Goal: Navigation & Orientation: Find specific page/section

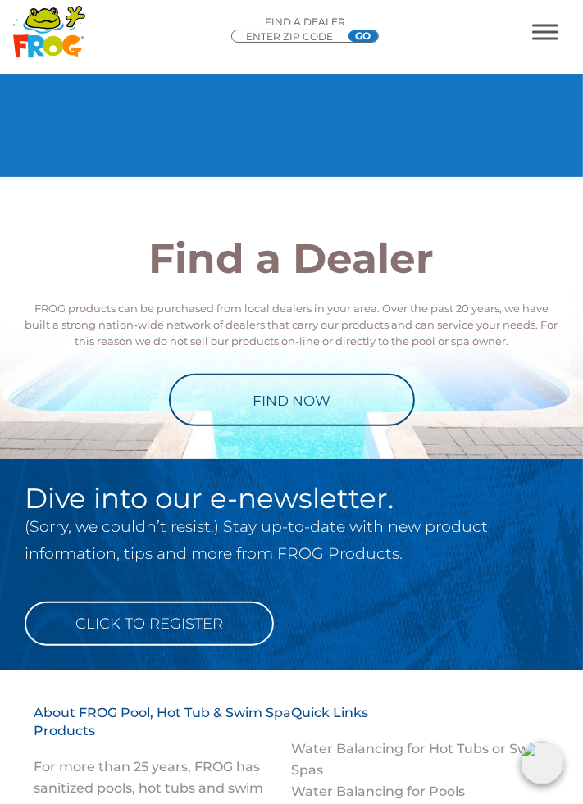
scroll to position [3097, 0]
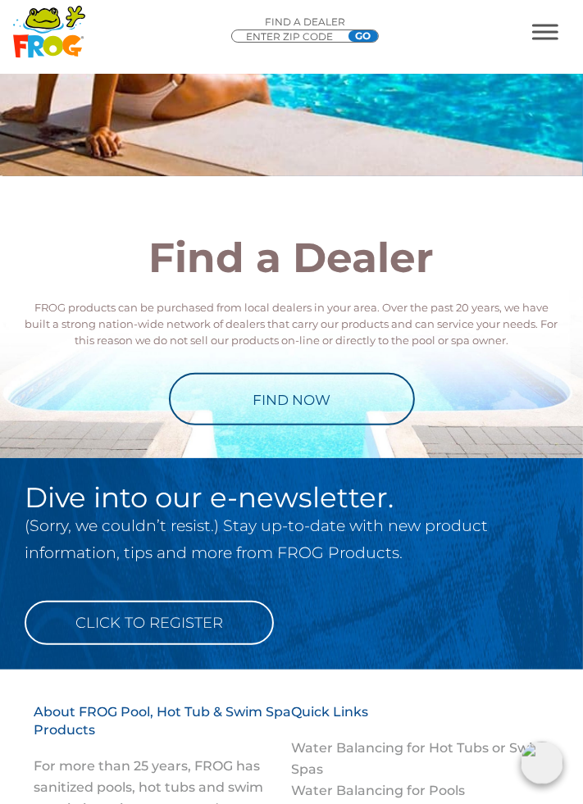
click at [358, 426] on link "Find Now" at bounding box center [292, 399] width 246 height 52
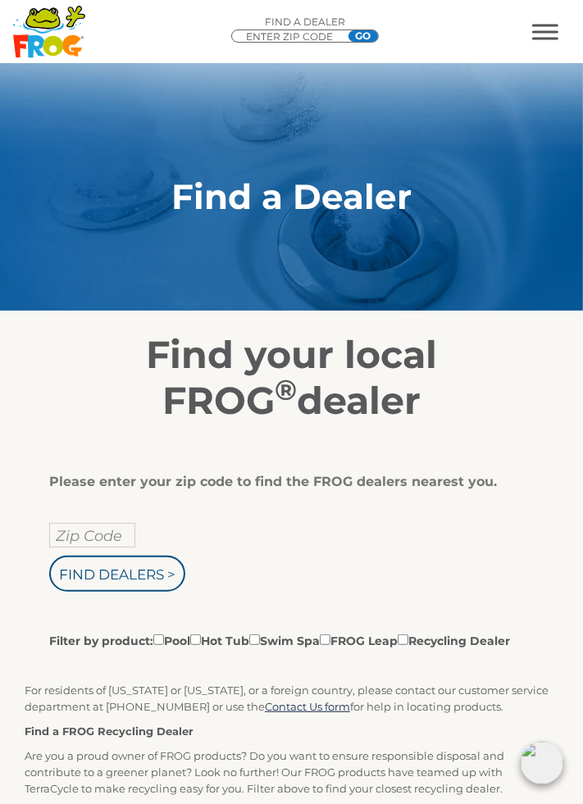
click at [112, 537] on input "Zip Code" at bounding box center [92, 535] width 86 height 25
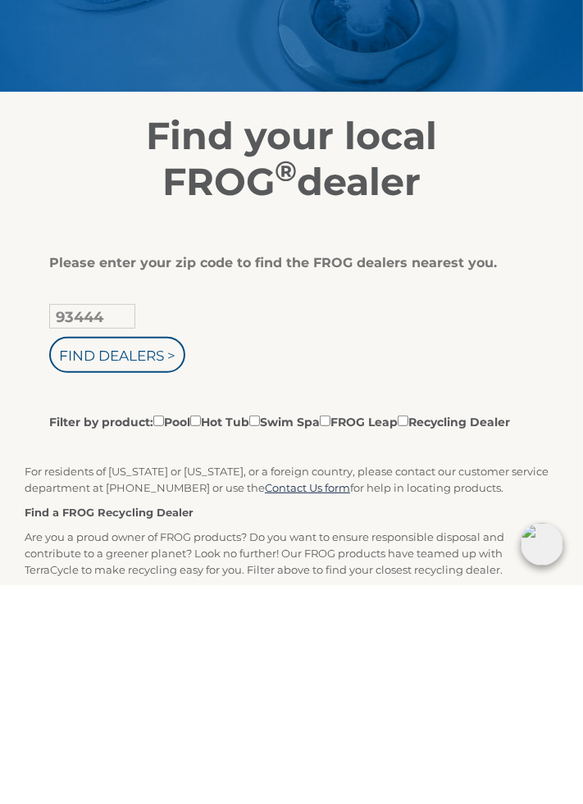
type input "93444"
click at [201, 639] on input "Filter by product: Pool Hot Tub Swim Spa FROG Leap Recycling Dealer" at bounding box center [195, 640] width 11 height 11
checkbox input "true"
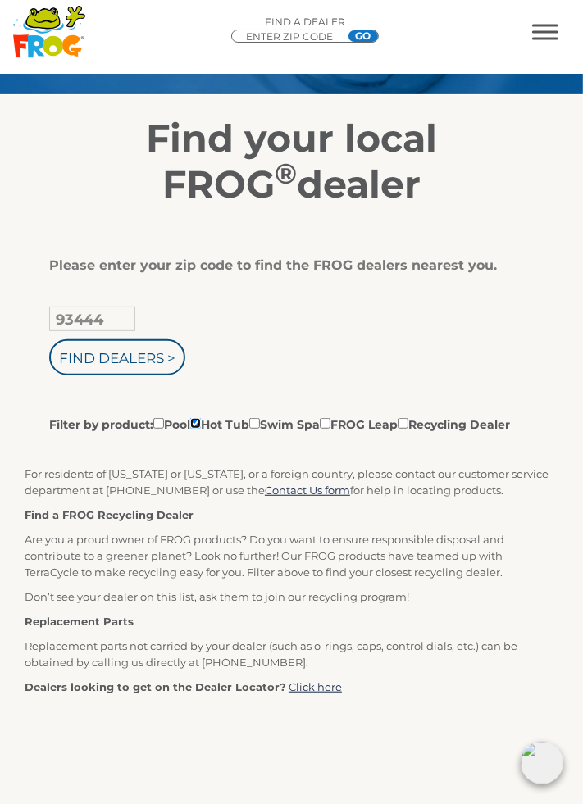
scroll to position [215, 0]
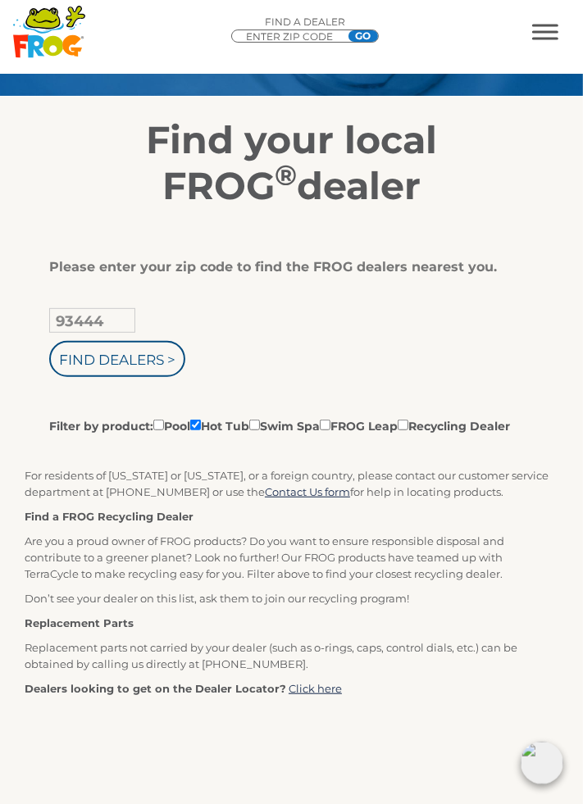
click at [149, 353] on input "Find Dealers >" at bounding box center [117, 359] width 136 height 36
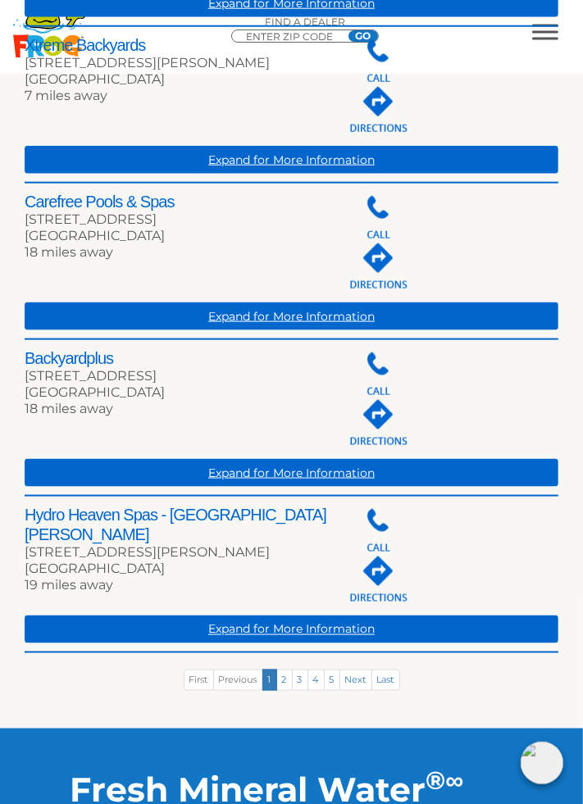
scroll to position [856, 0]
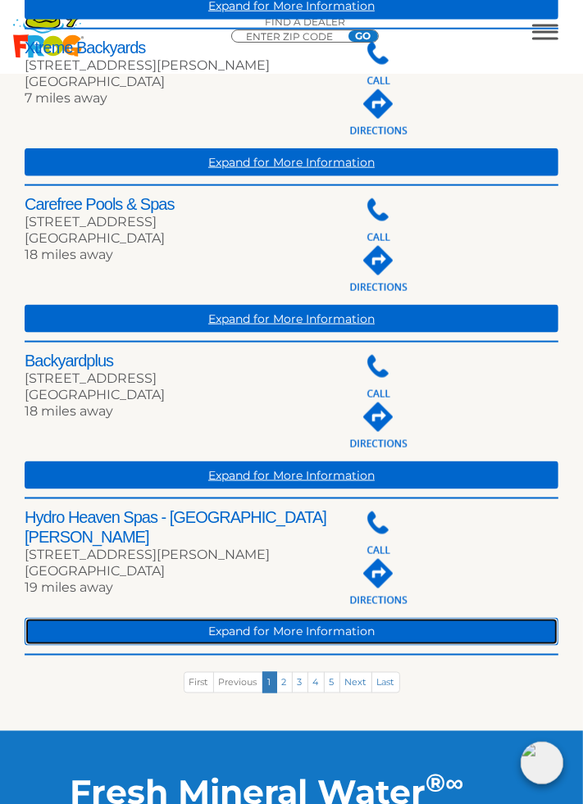
click at [331, 646] on link "Expand for More Information" at bounding box center [292, 632] width 534 height 28
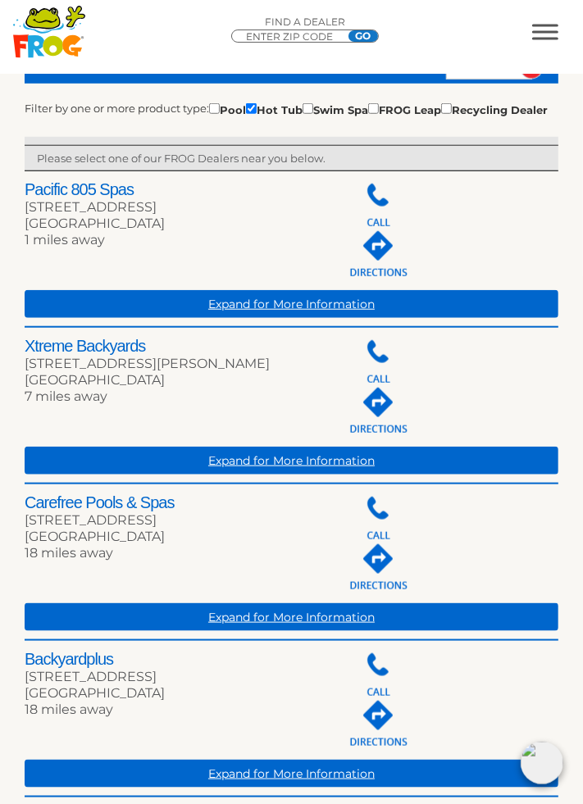
scroll to position [556, 0]
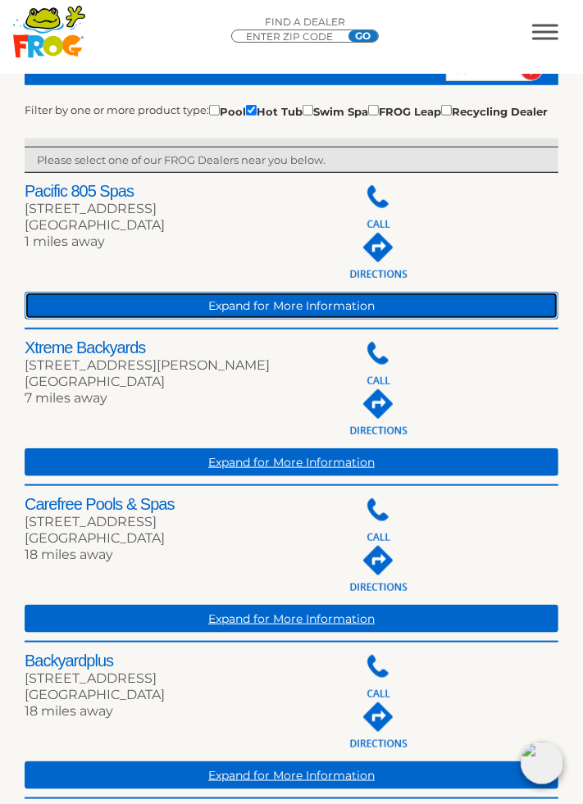
click at [344, 320] on link "Expand for More Information" at bounding box center [292, 306] width 534 height 28
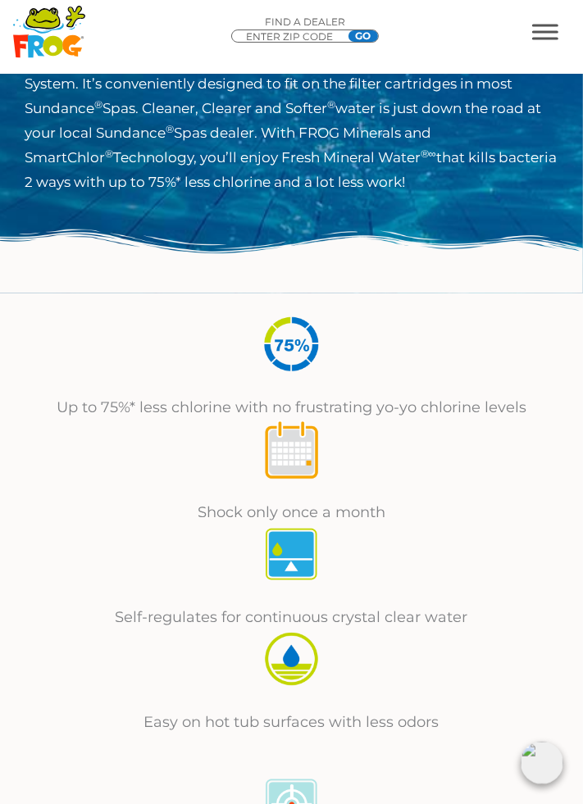
scroll to position [674, 0]
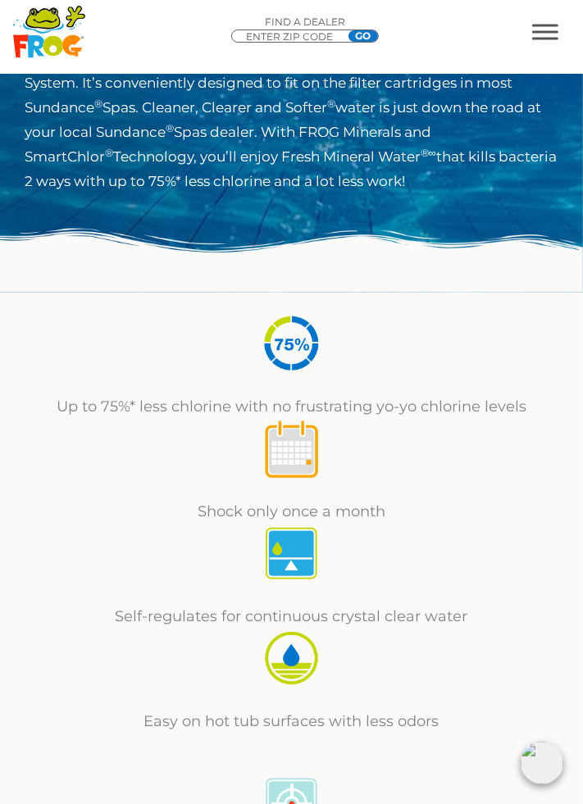
click at [303, 544] on img at bounding box center [291, 553] width 61 height 61
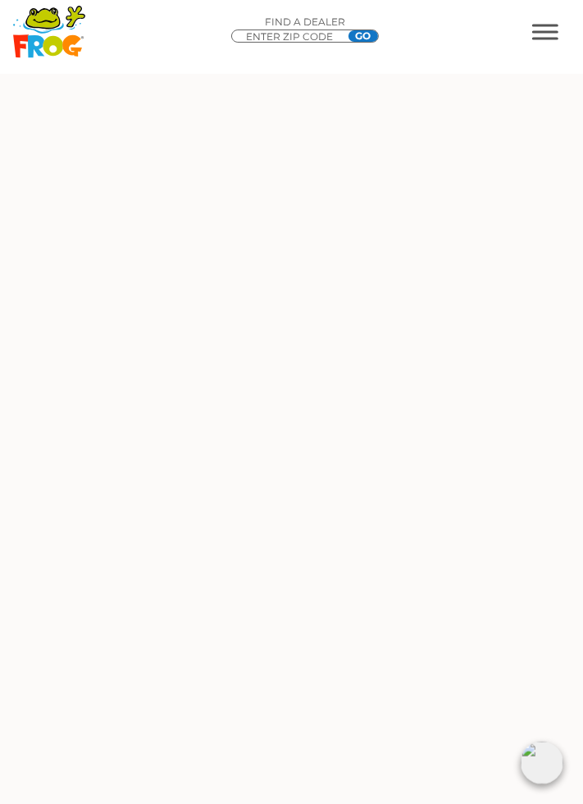
scroll to position [8890, 0]
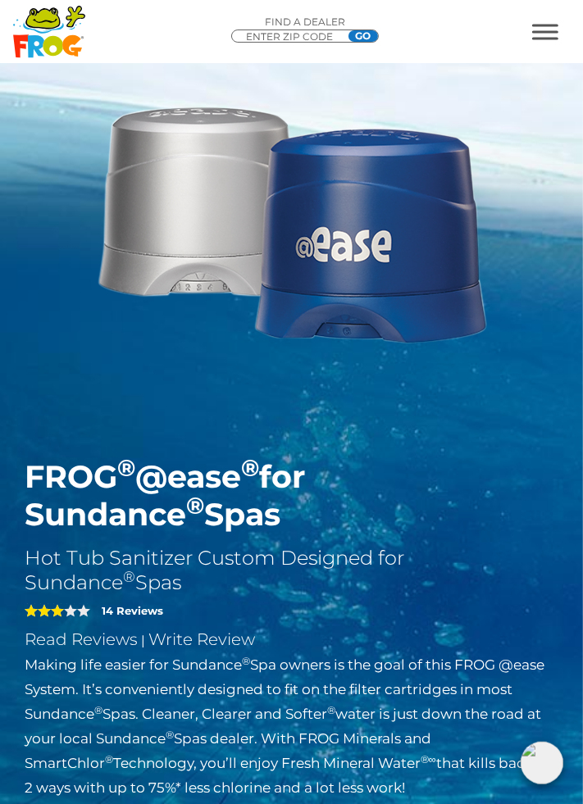
scroll to position [0, 0]
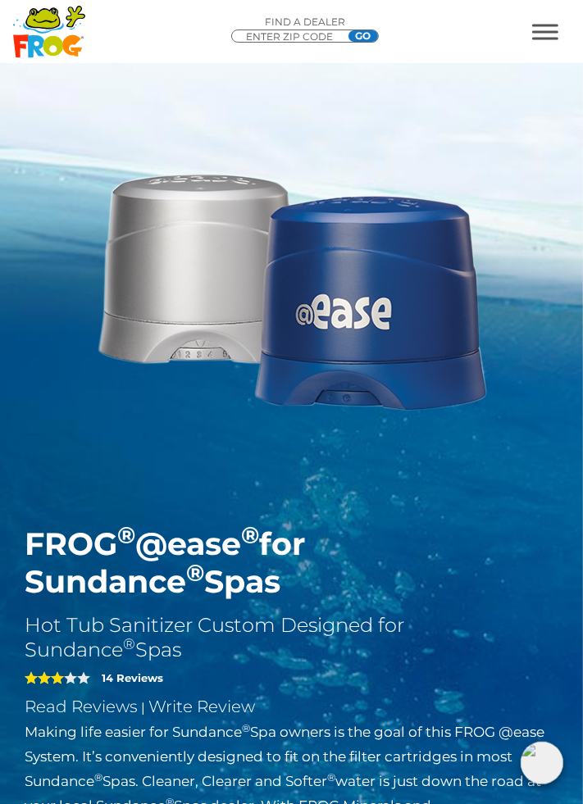
click at [323, 31] on input "ENTER ZIP CODE" at bounding box center [293, 36] width 98 height 13
type input "93444"
click at [371, 32] on input "GO" at bounding box center [363, 35] width 30 height 11
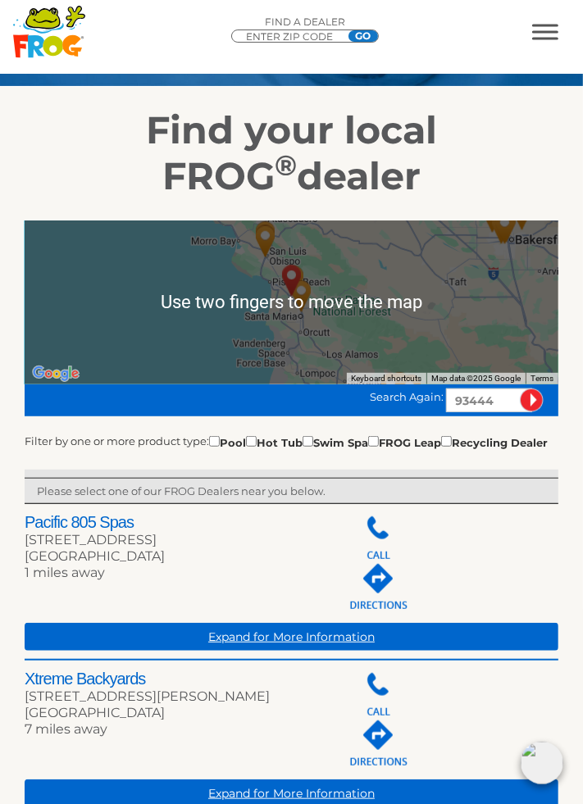
scroll to position [235, 0]
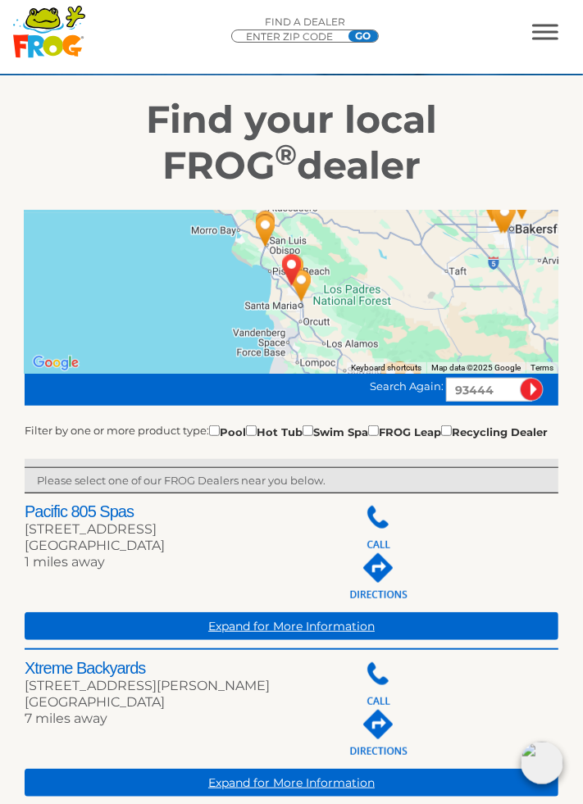
click at [530, 576] on div "Get Directions »" at bounding box center [451, 577] width 213 height 50
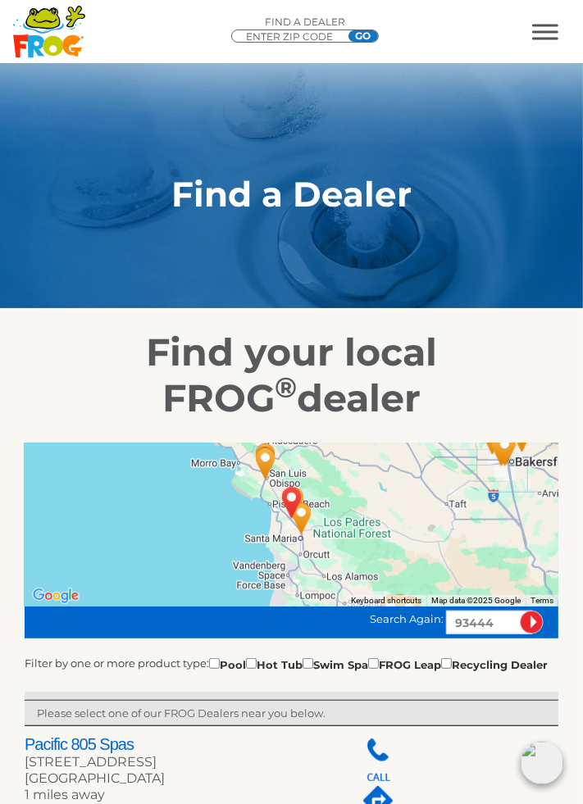
scroll to position [0, 0]
